Goal: Task Accomplishment & Management: Use online tool/utility

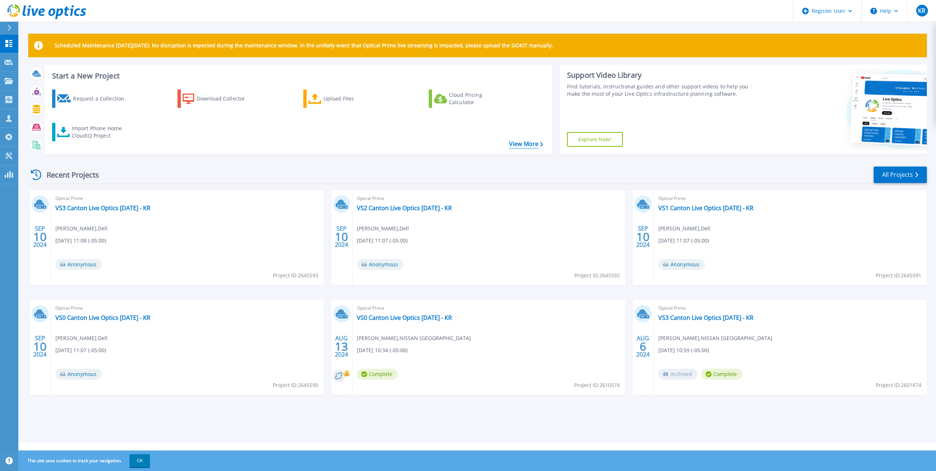
click at [520, 145] on link "View More" at bounding box center [526, 143] width 34 height 7
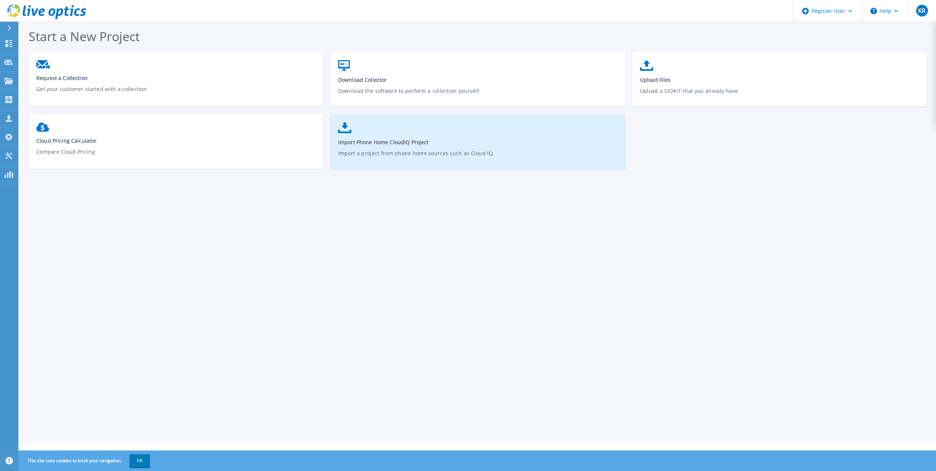
click at [381, 142] on span "Import Phone Home CloudIQ Project" at bounding box center [477, 142] width 279 height 7
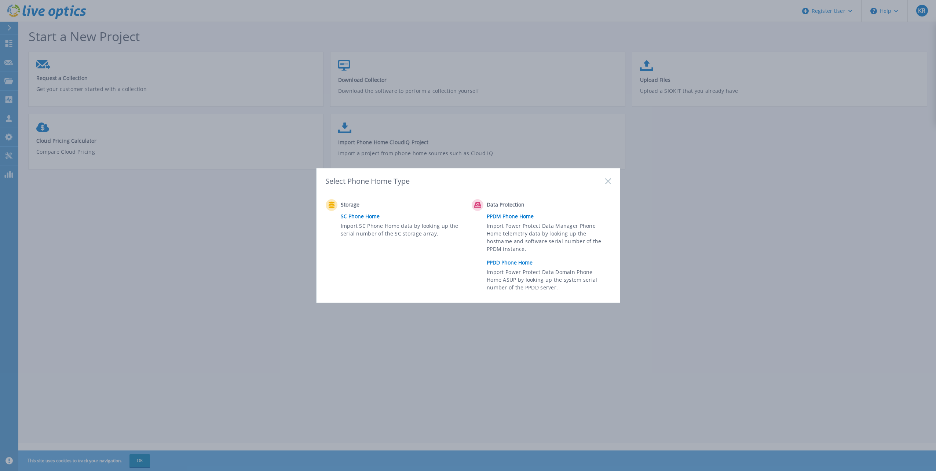
click at [605, 182] on icon at bounding box center [608, 181] width 6 height 6
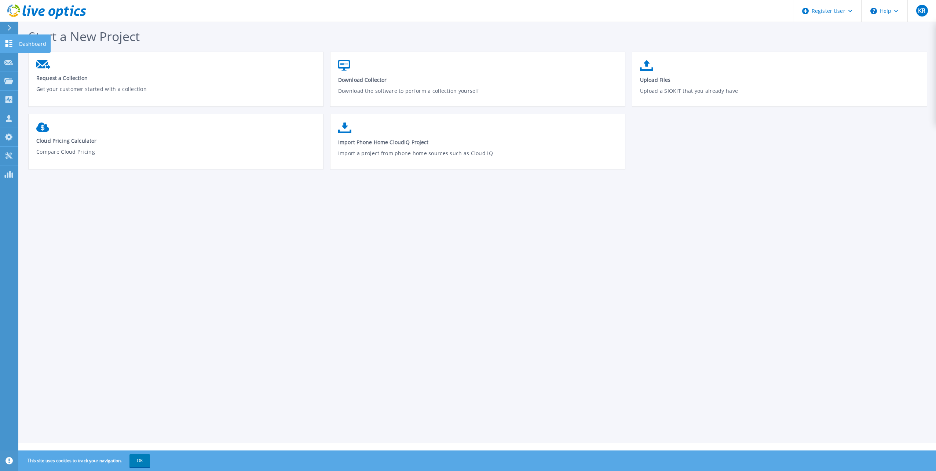
click at [9, 42] on icon at bounding box center [8, 43] width 9 height 7
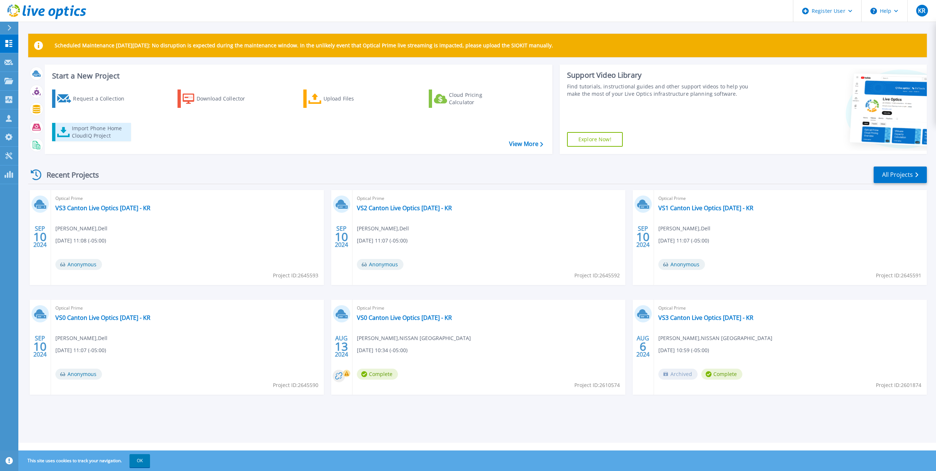
click at [95, 132] on div "Import Phone Home CloudIQ Project" at bounding box center [100, 132] width 57 height 15
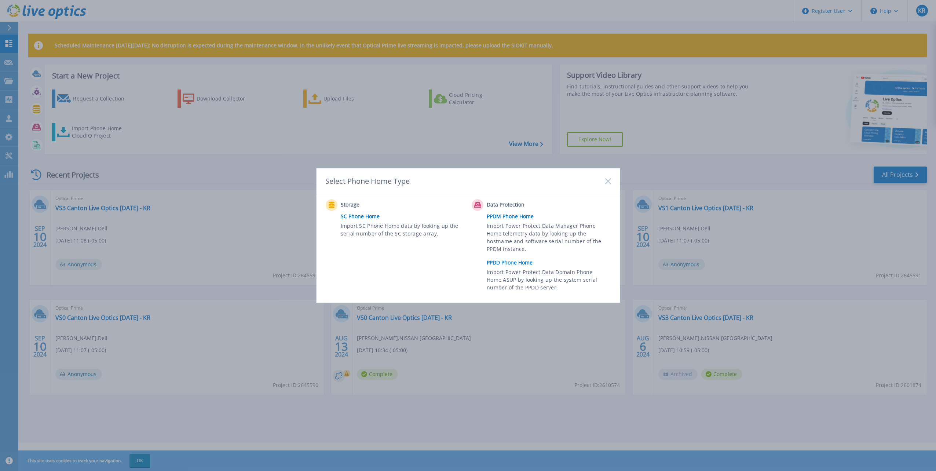
click at [522, 218] on link "PPDM Phone Home" at bounding box center [551, 216] width 128 height 11
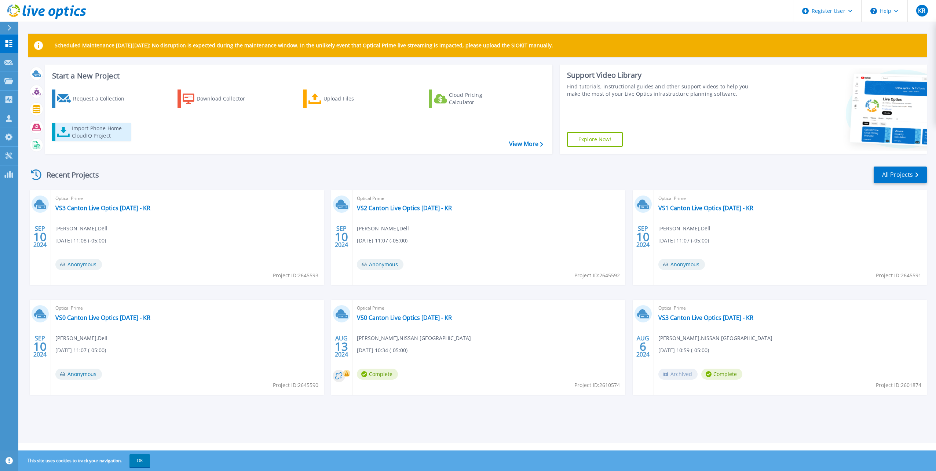
click at [86, 131] on div "Import Phone Home CloudIQ Project" at bounding box center [100, 132] width 57 height 15
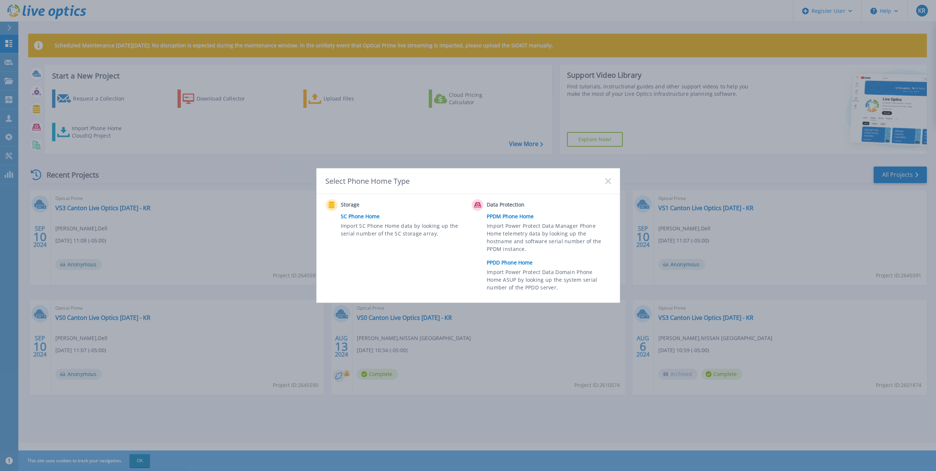
click at [518, 263] on link "PPDD Phone Home" at bounding box center [551, 262] width 128 height 11
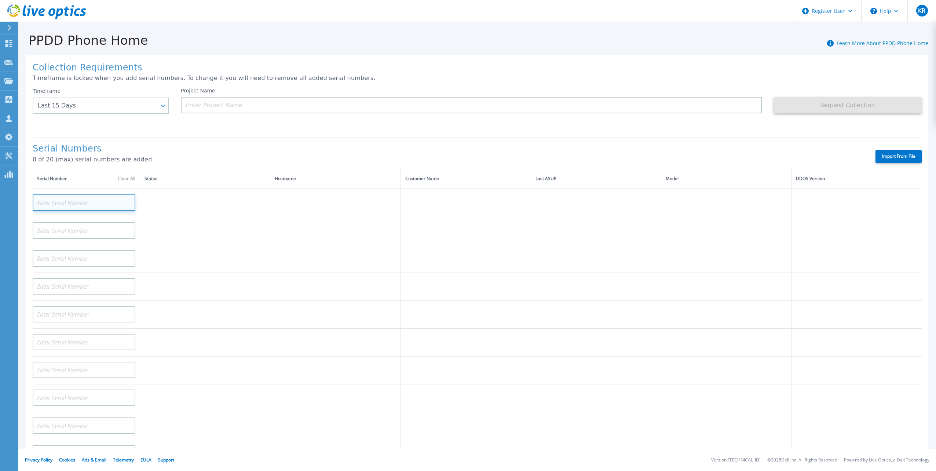
click at [85, 194] on input at bounding box center [84, 202] width 103 height 16
click at [92, 198] on input at bounding box center [84, 202] width 103 height 16
type input "APM00213016634"
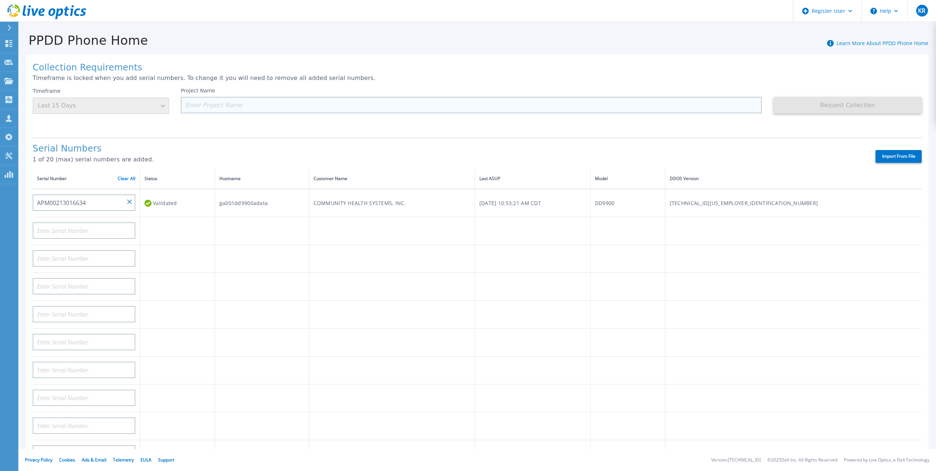
click at [235, 109] on input at bounding box center [471, 105] width 581 height 16
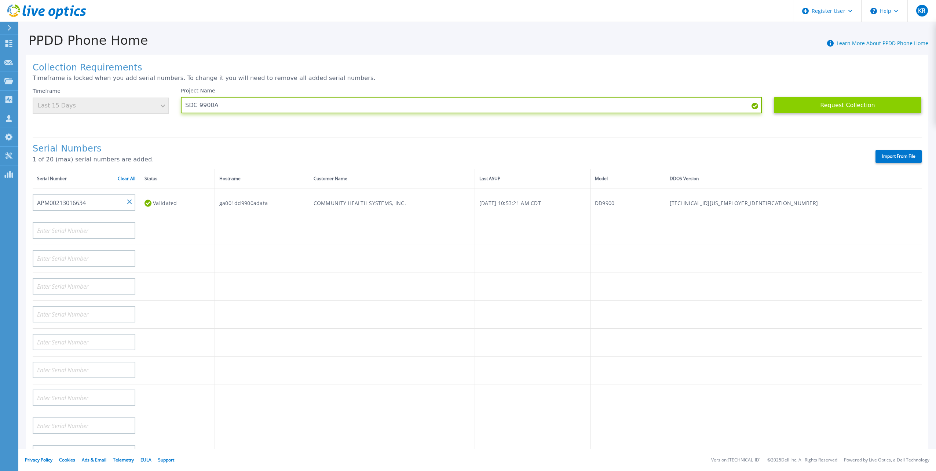
type input "SDC 9900A"
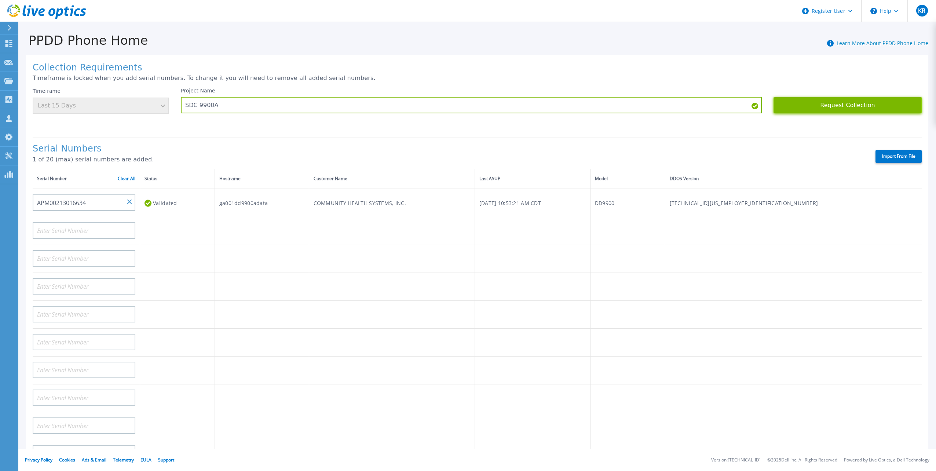
click at [856, 101] on button "Request Collection" at bounding box center [847, 105] width 148 height 16
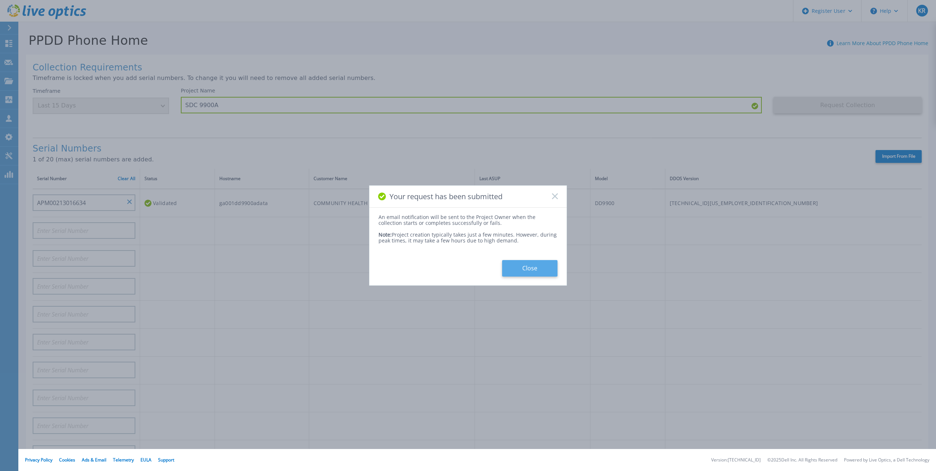
click at [515, 265] on button "Close" at bounding box center [529, 268] width 55 height 16
